Goal: Task Accomplishment & Management: Use online tool/utility

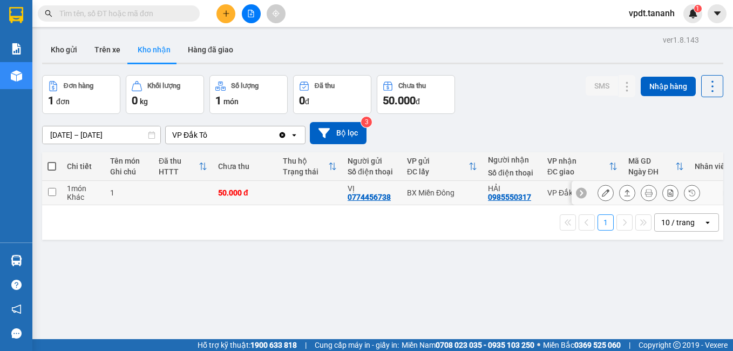
click at [51, 192] on input "checkbox" at bounding box center [52, 192] width 8 height 8
checkbox input "true"
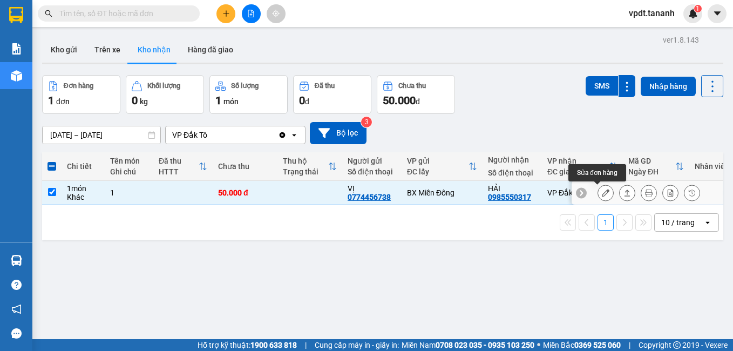
click at [602, 195] on button at bounding box center [605, 192] width 15 height 19
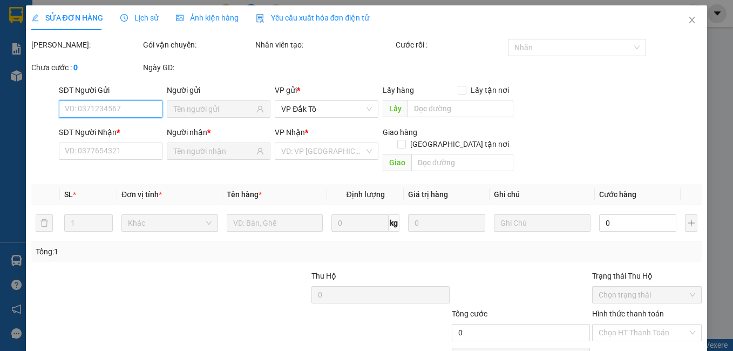
type input "0774456738"
type input "VỊ"
type input "0985550317"
type input "HẢI"
type input "50.000"
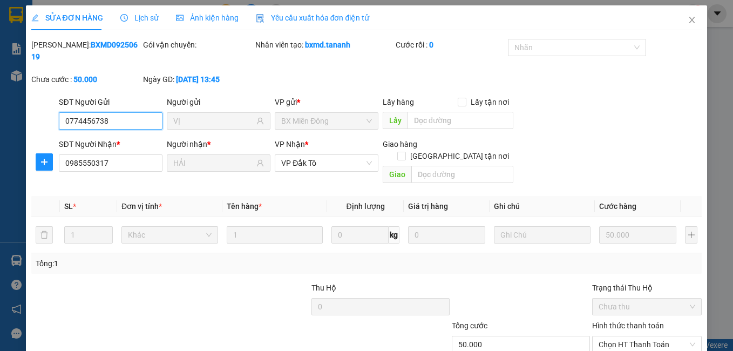
scroll to position [51, 0]
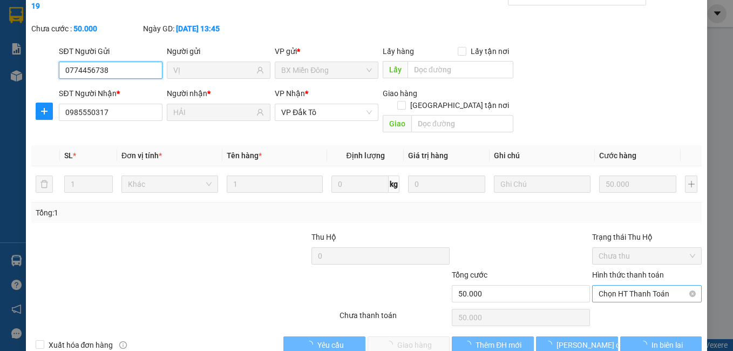
click at [619, 285] on span "Chọn HT Thanh Toán" at bounding box center [646, 293] width 97 height 16
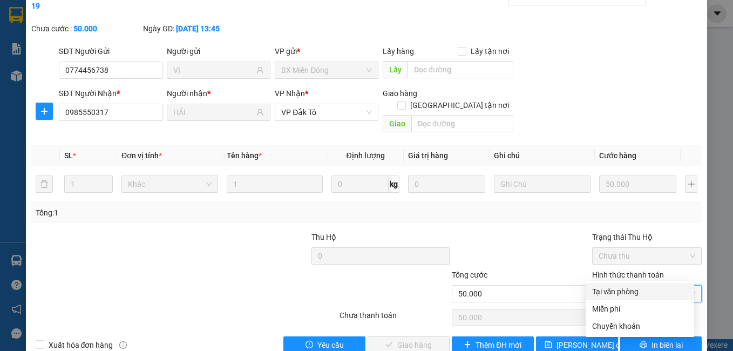
click at [612, 287] on div "Tại văn phòng" at bounding box center [640, 291] width 96 height 12
type input "0"
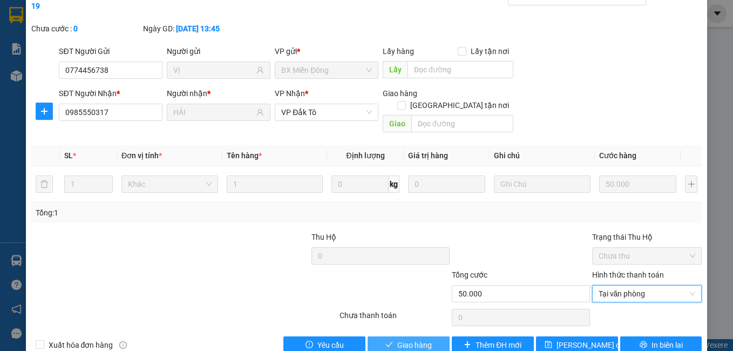
click at [403, 339] on span "Giao hàng" at bounding box center [414, 345] width 35 height 12
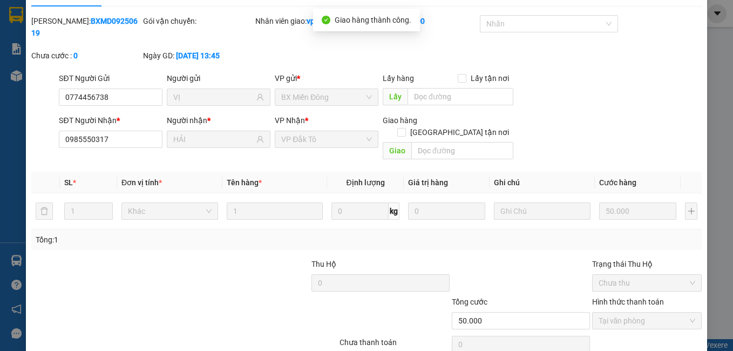
scroll to position [0, 0]
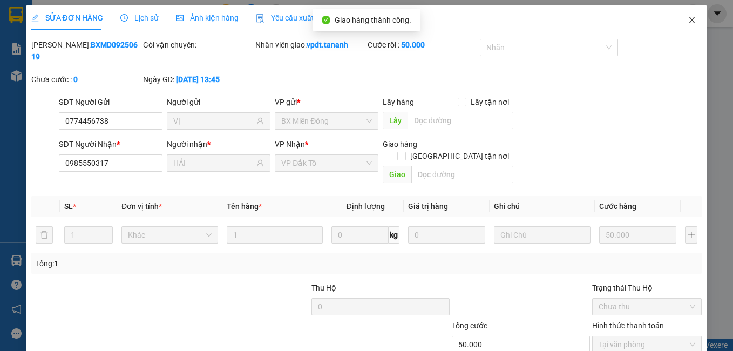
click at [680, 25] on span "Close" at bounding box center [692, 20] width 30 height 30
